Goal: Task Accomplishment & Management: Manage account settings

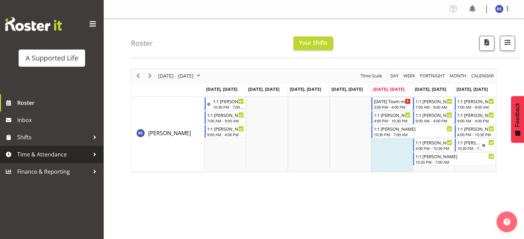
click at [67, 152] on span "Time & Attendance" at bounding box center [53, 154] width 72 height 10
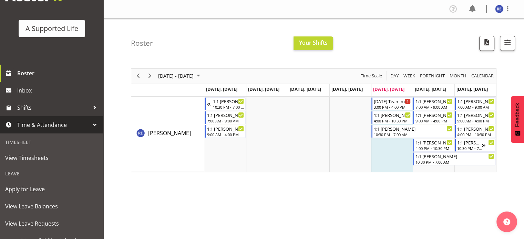
scroll to position [30, 0]
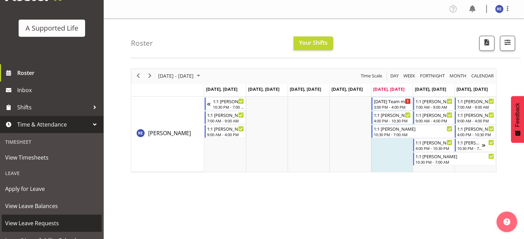
click at [35, 225] on span "View Leave Requests" at bounding box center [51, 223] width 93 height 10
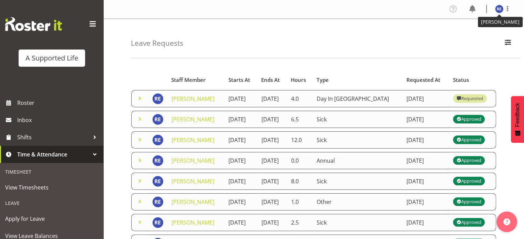
click at [497, 6] on img at bounding box center [499, 9] width 8 height 8
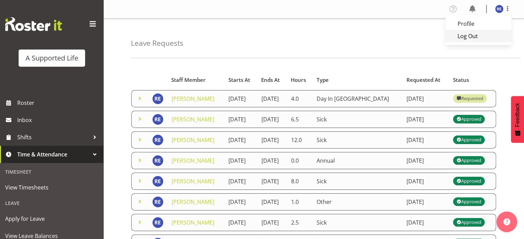
click at [464, 40] on link "Log Out" at bounding box center [478, 36] width 66 height 12
